Goal: Information Seeking & Learning: Learn about a topic

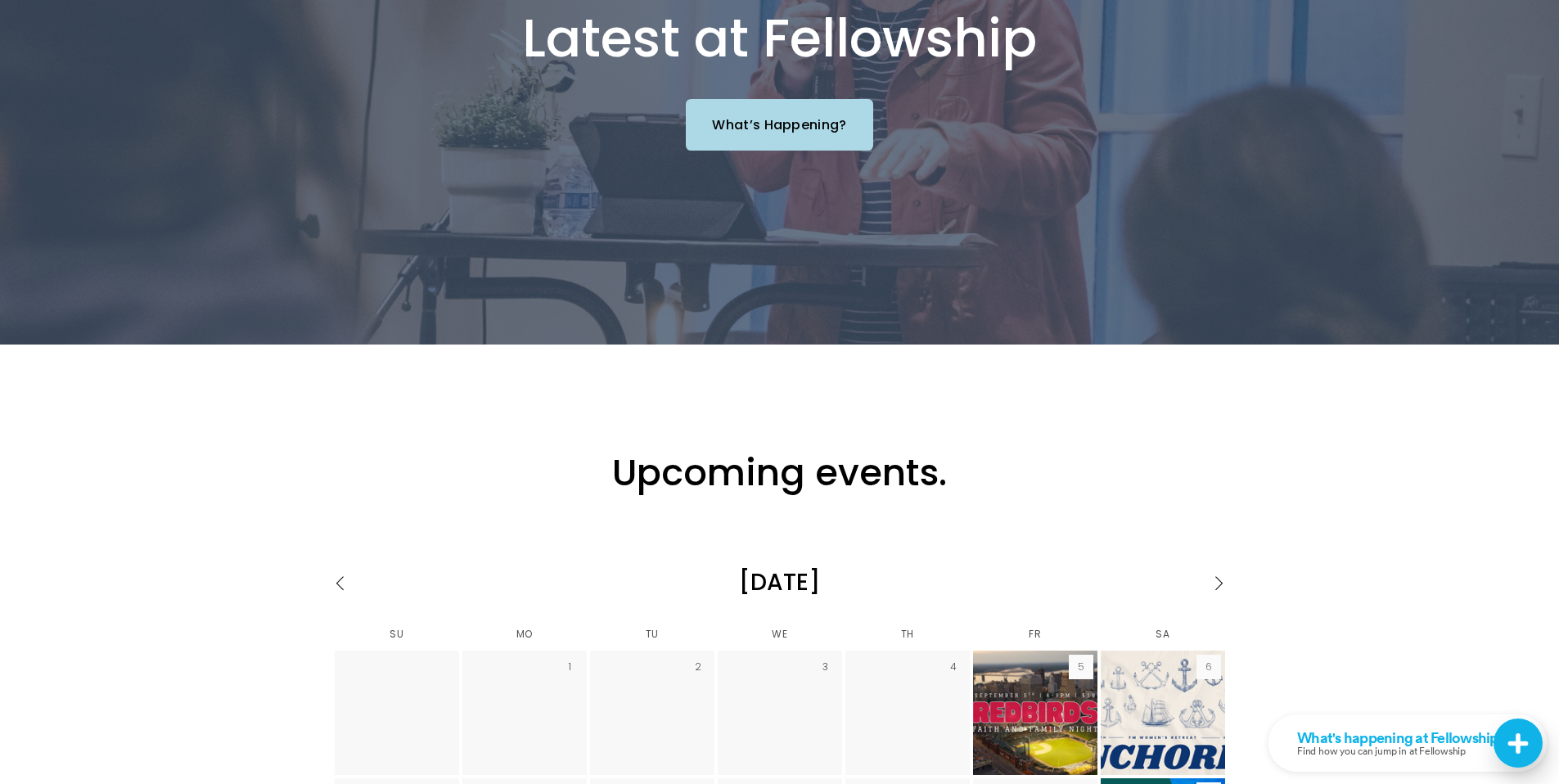
scroll to position [1637, 0]
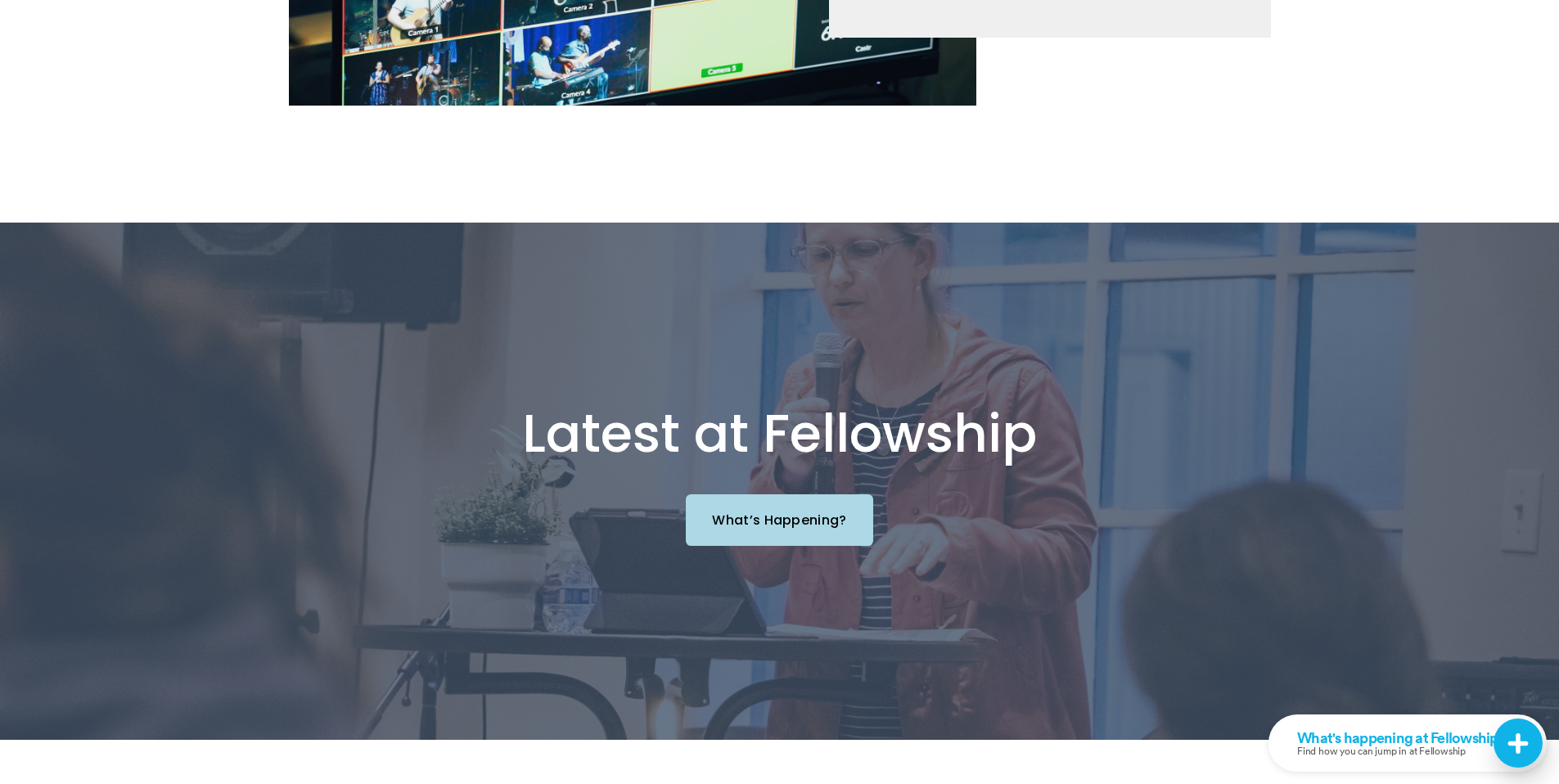
click at [759, 495] on link "What’s Happening?" at bounding box center [780, 520] width 187 height 52
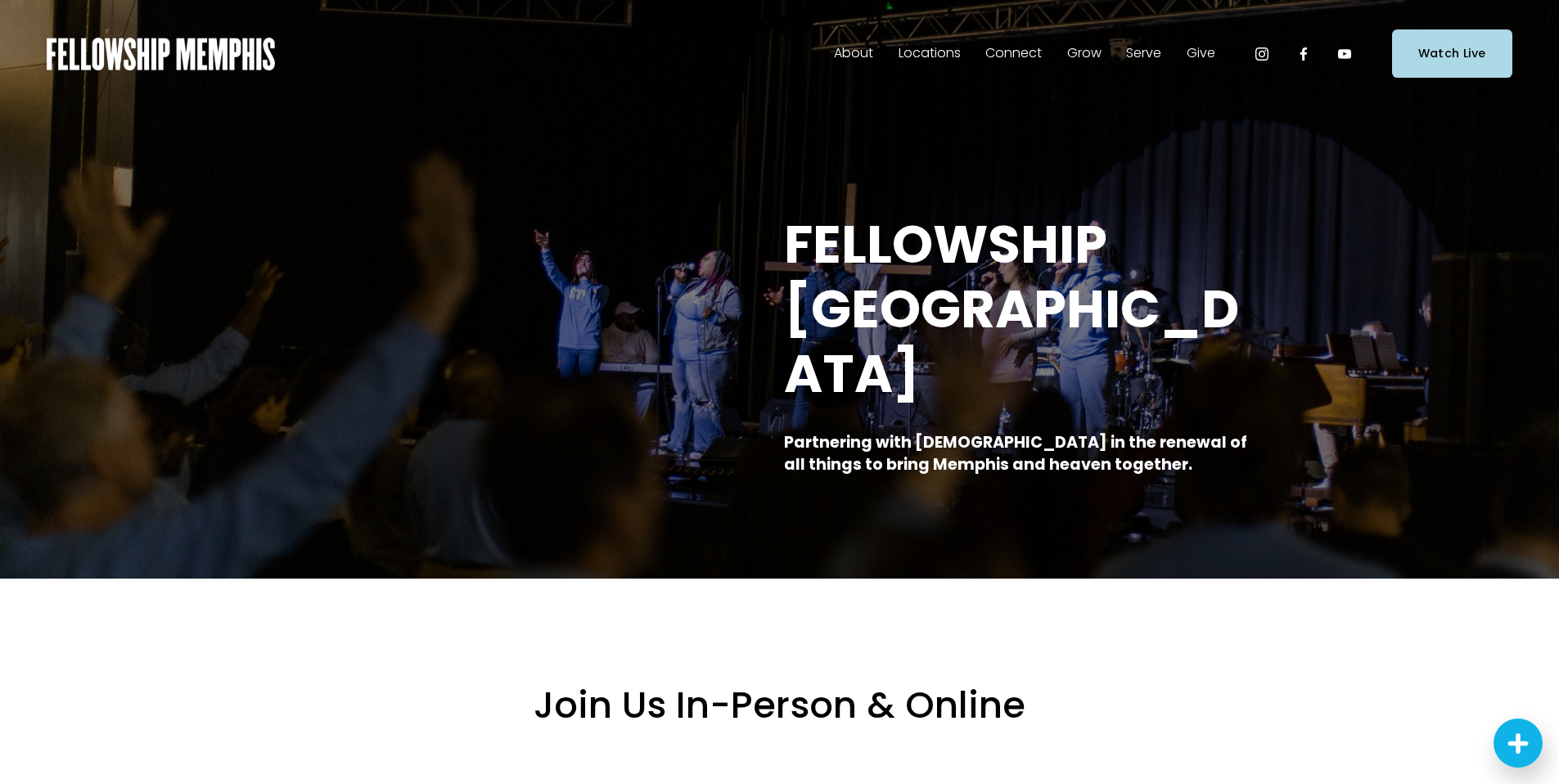
scroll to position [0, 0]
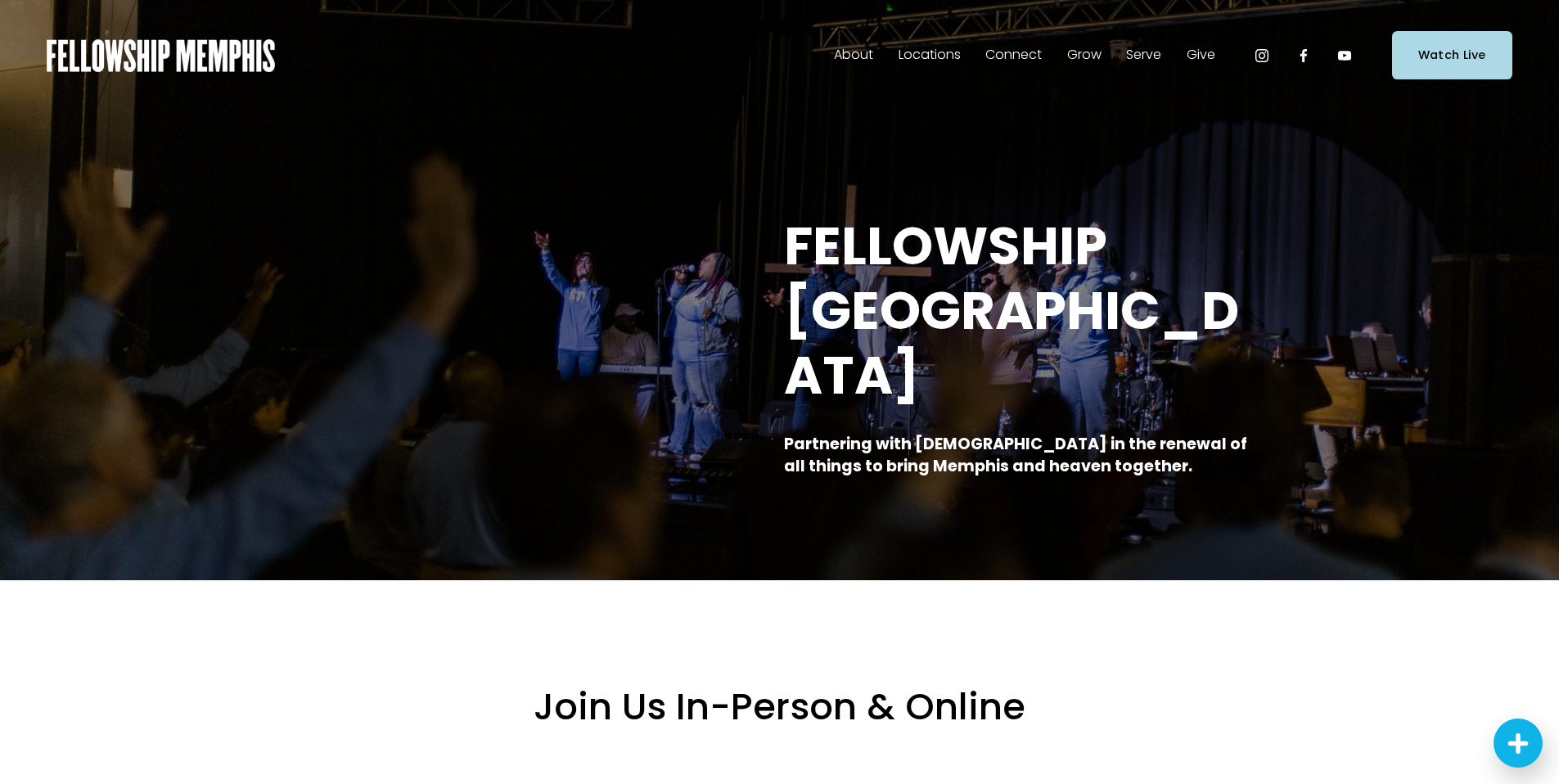
click at [0, 0] on span "Our Beliefs" at bounding box center [0, 0] width 0 height 0
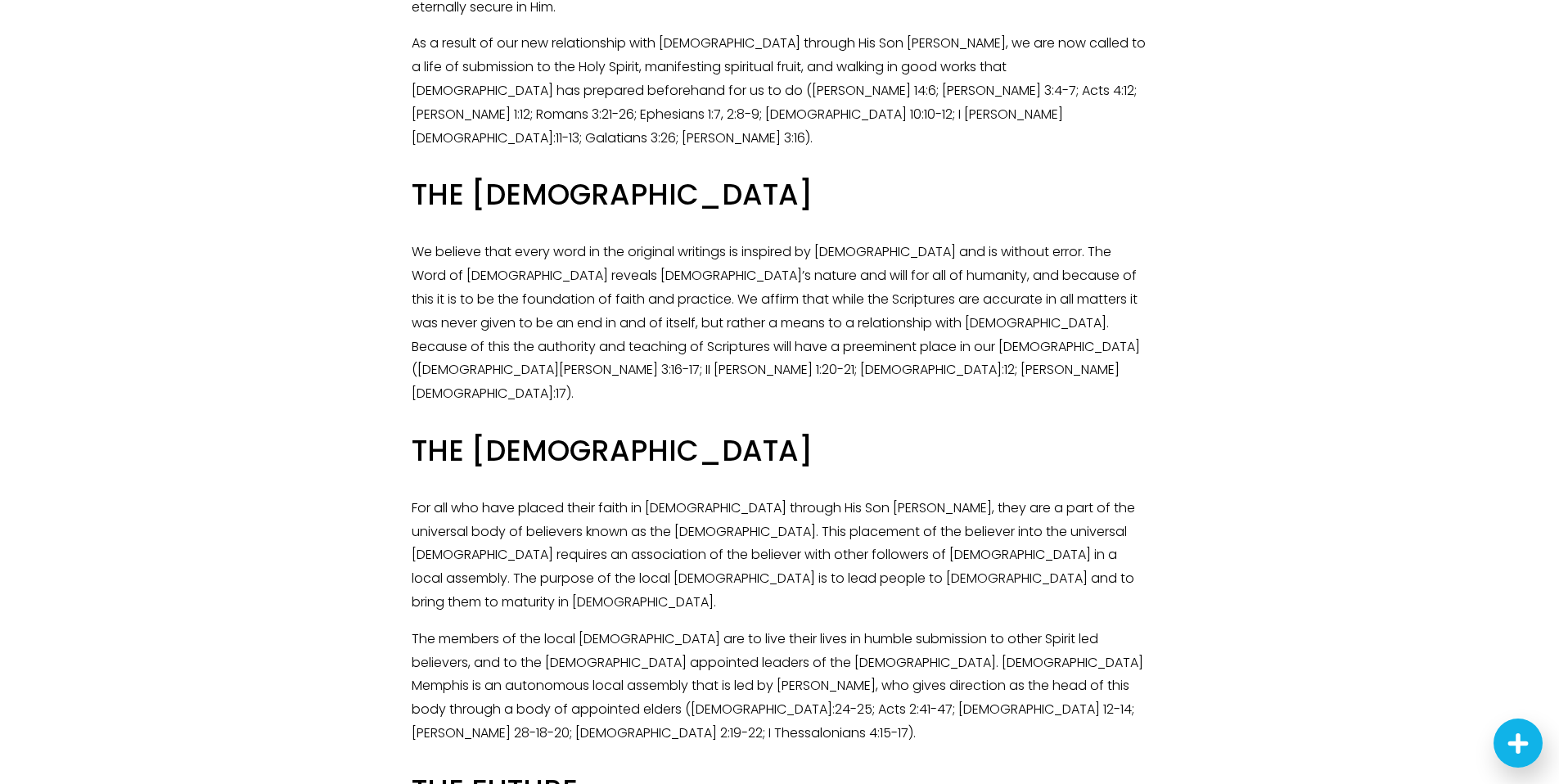
scroll to position [1949, 0]
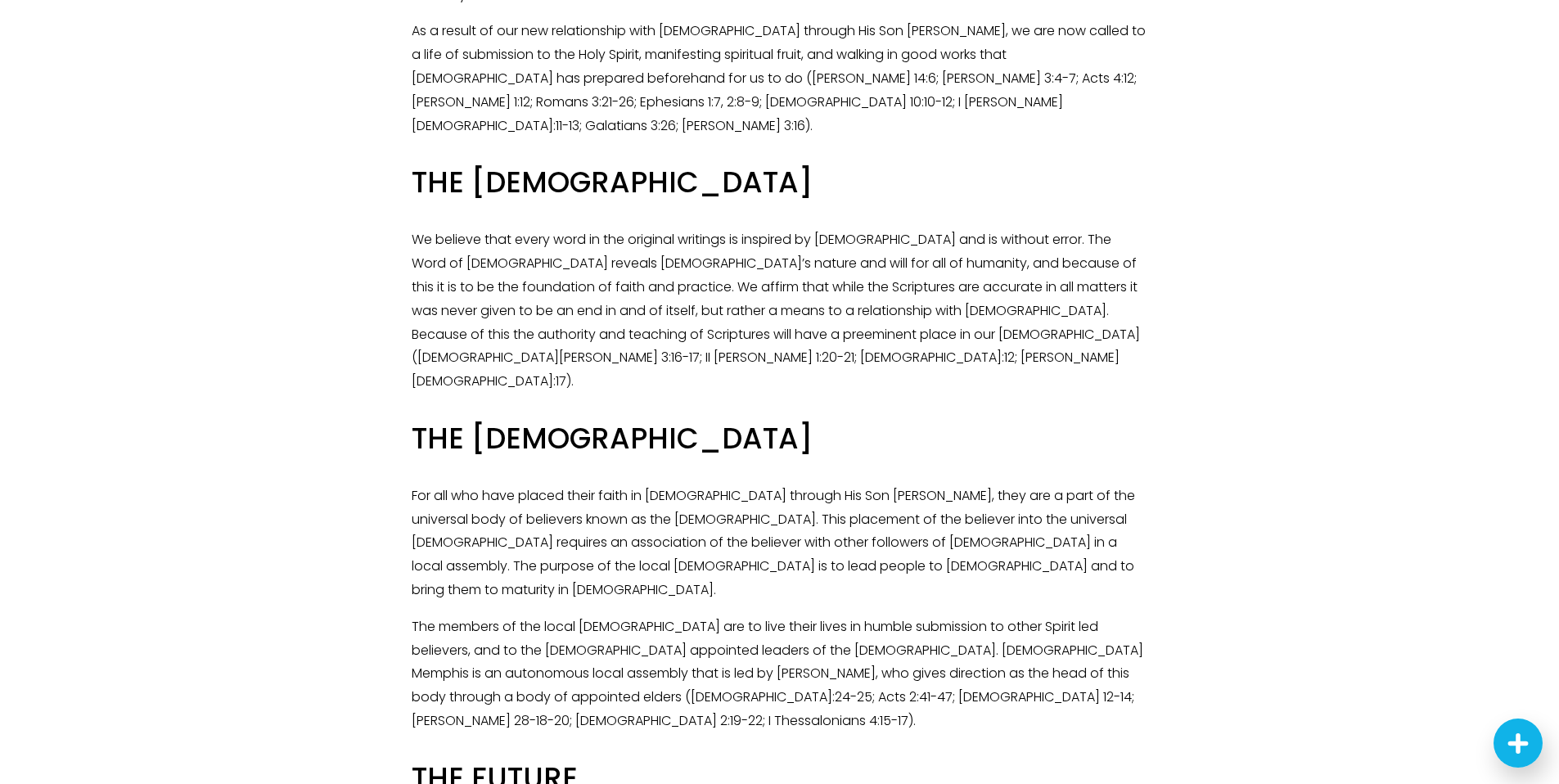
click at [992, 229] on p "We believe that every word in the original writings is inspired by God and is w…" at bounding box center [779, 311] width 736 height 165
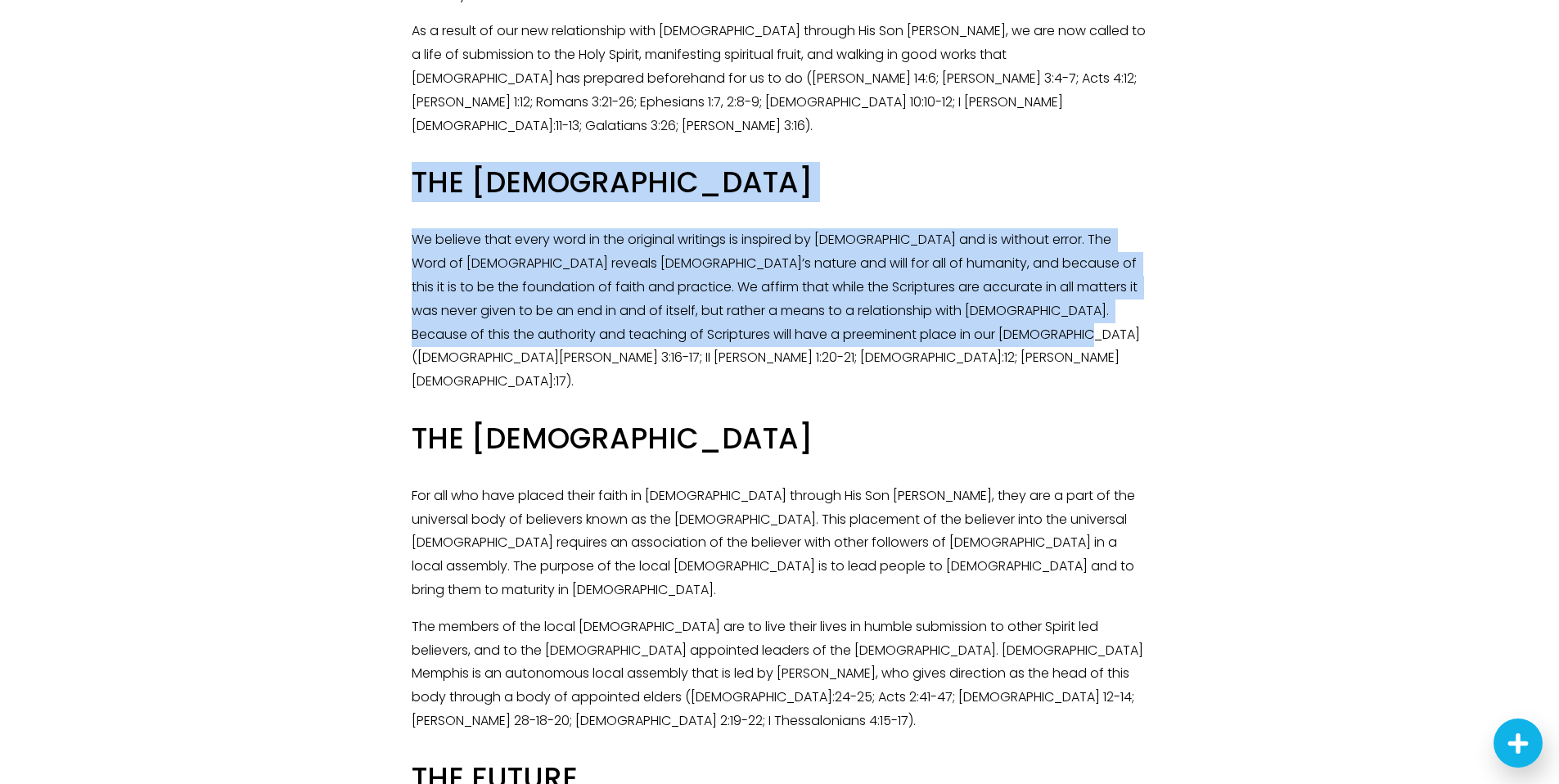
drag, startPoint x: 998, startPoint y: 190, endPoint x: 411, endPoint y: 43, distance: 605.1
click at [405, 43] on div "Our Doctrinal Statement: GOD We believe that there is only one living and true …" at bounding box center [780, 46] width 764 height 2750
copy div "THE SCRIPTURES We believe that every word in the original writings is inspired …"
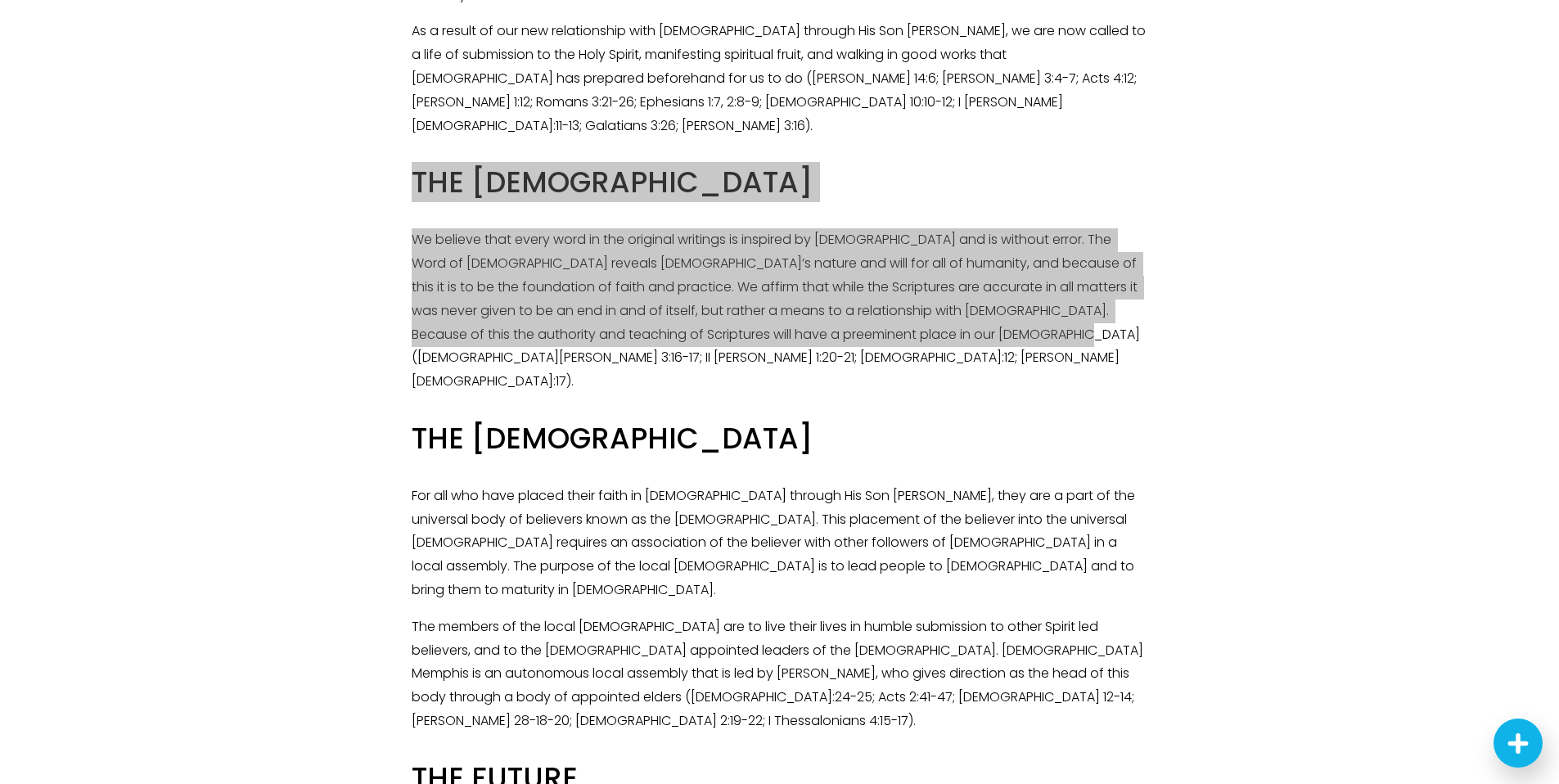
drag, startPoint x: 640, startPoint y: 153, endPoint x: 1085, endPoint y: 1, distance: 470.2
click at [0, 0] on section "Our Doctrinal Statement: GOD We believe that there is only one living and true …" at bounding box center [780, 46] width 1559 height 2956
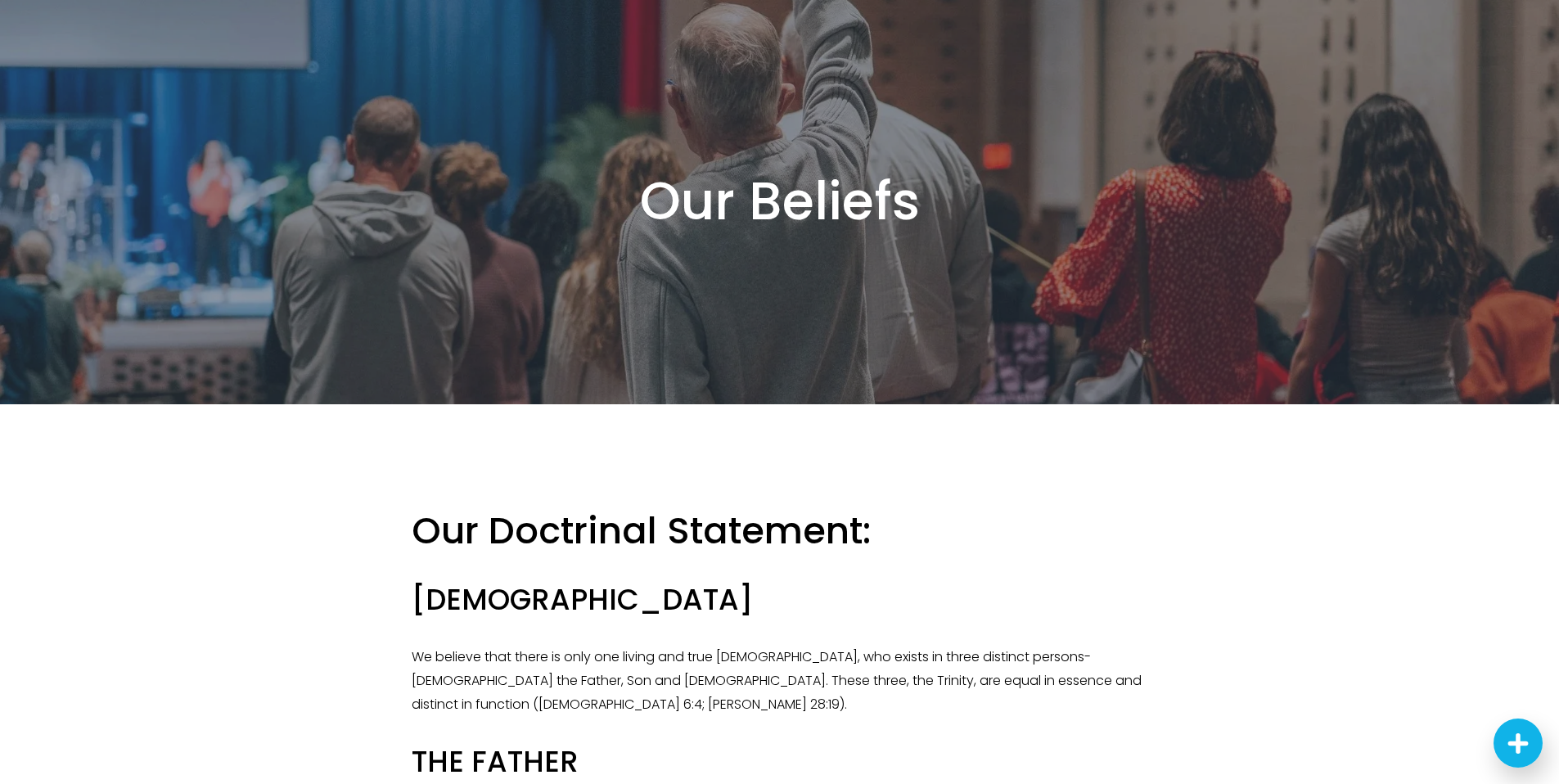
scroll to position [0, 0]
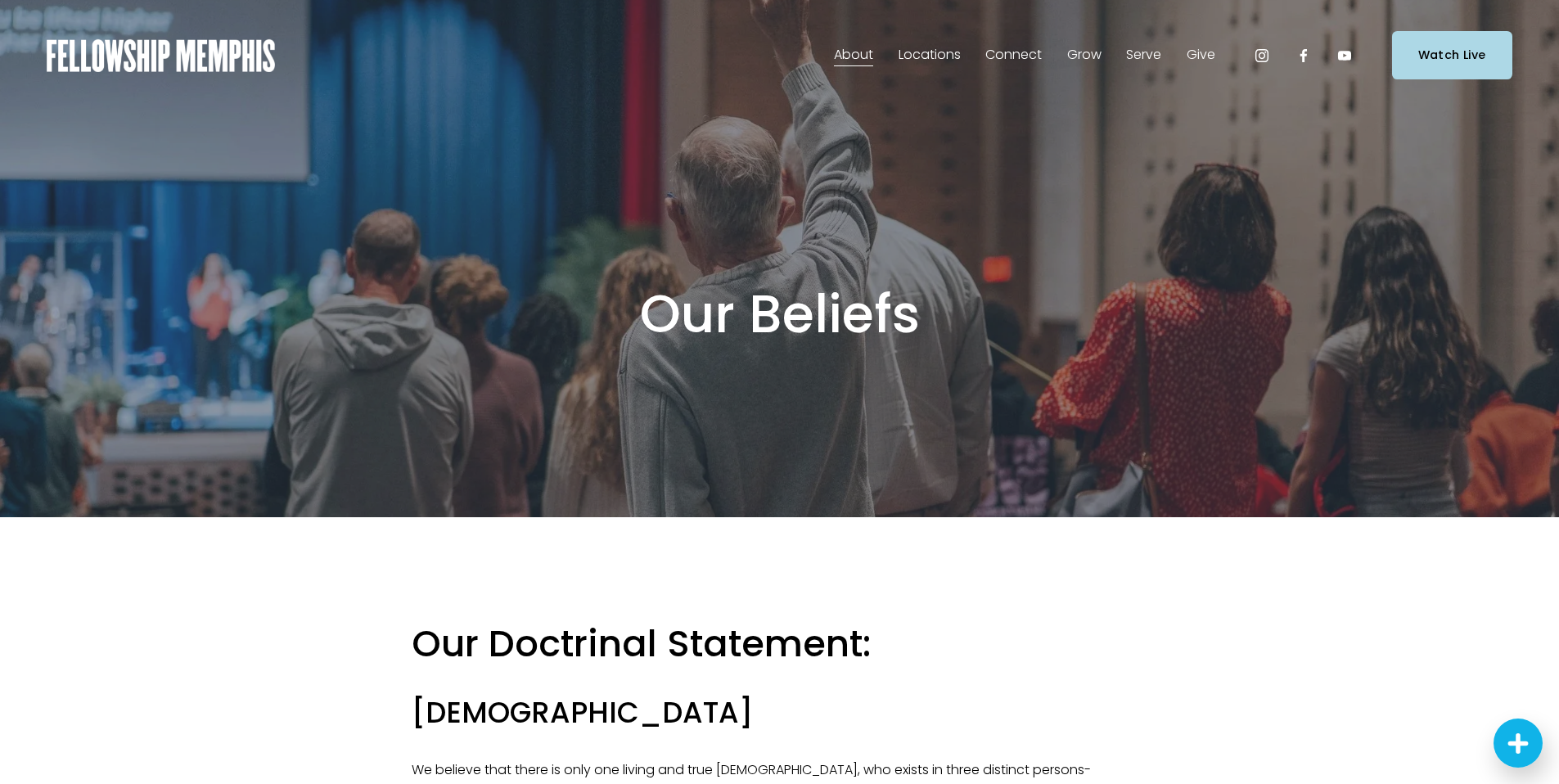
click at [0, 0] on span "Staff" at bounding box center [0, 0] width 0 height 0
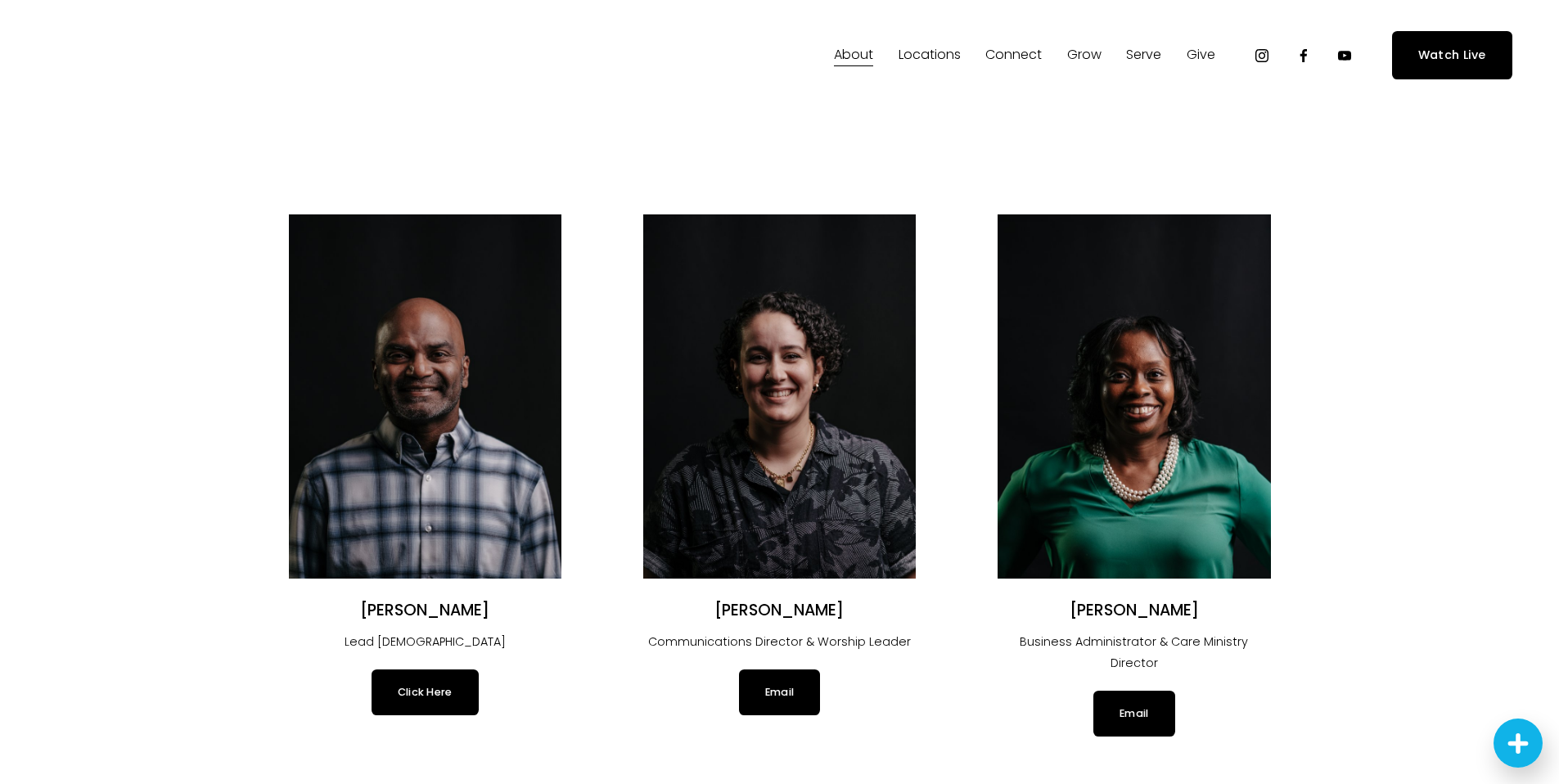
click at [1302, 55] on use "Facebook" at bounding box center [1302, 55] width 6 height 13
click at [1345, 54] on icon "YouTube" at bounding box center [1344, 55] width 16 height 16
